Goal: Information Seeking & Learning: Compare options

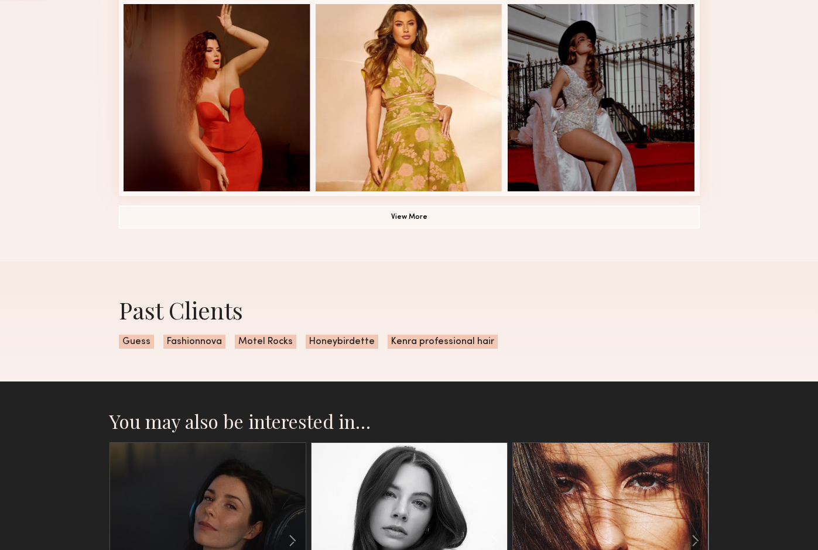
scroll to position [980, 0]
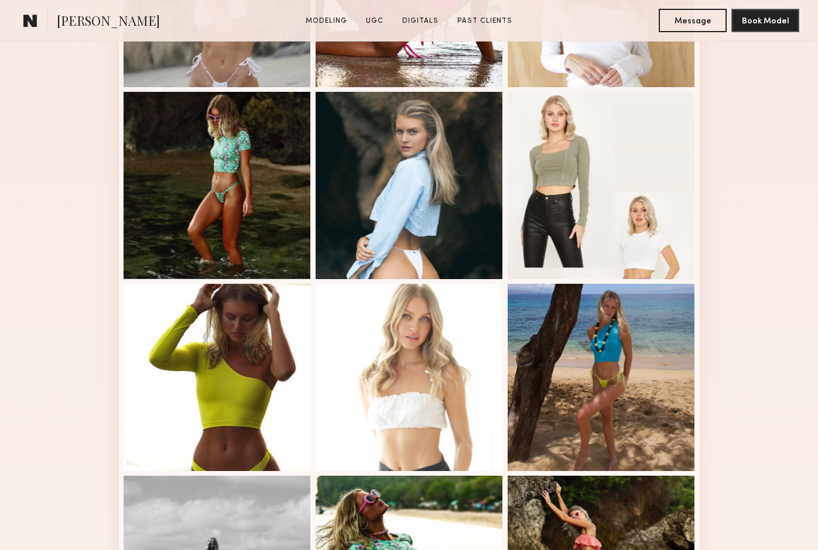
scroll to position [565, 0]
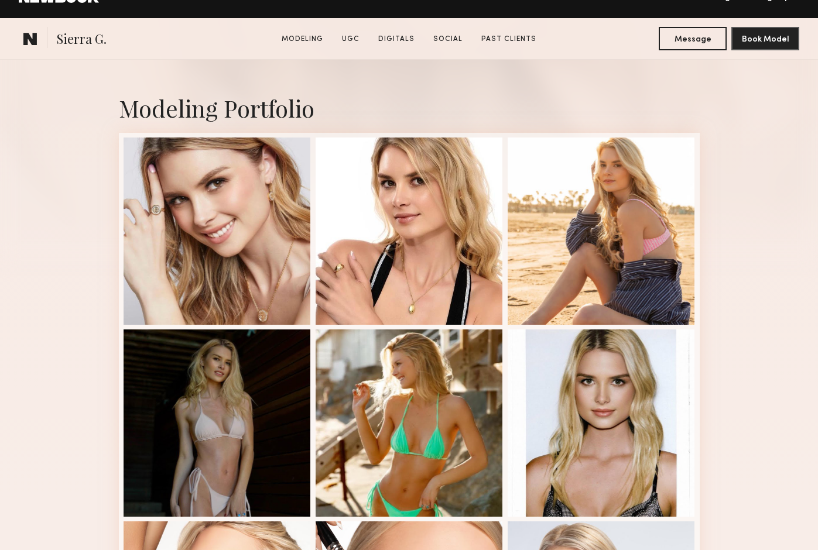
scroll to position [258, 0]
